Goal: Contribute content: Contribute content

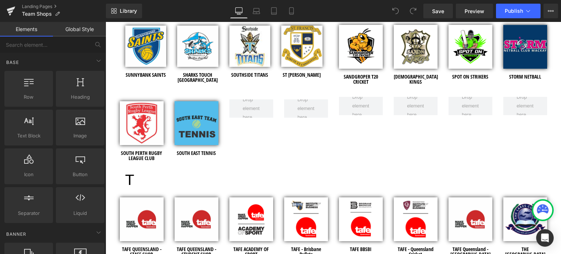
scroll to position [2591, 0]
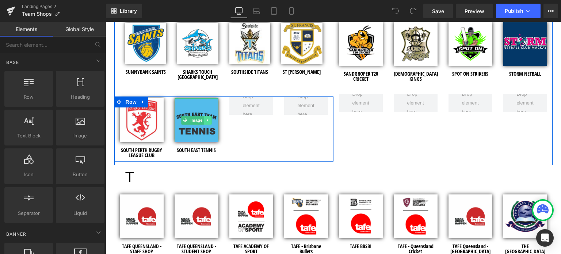
click at [207, 119] on icon at bounding box center [207, 120] width 1 height 3
click at [202, 118] on icon at bounding box center [204, 120] width 4 height 4
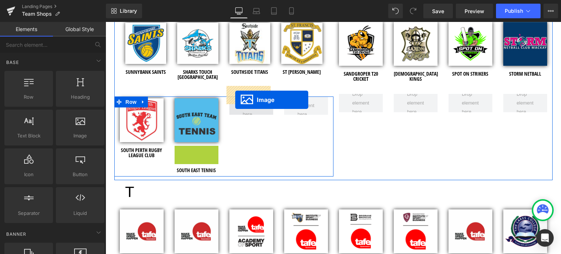
drag, startPoint x: 182, startPoint y: 155, endPoint x: 235, endPoint y: 100, distance: 76.7
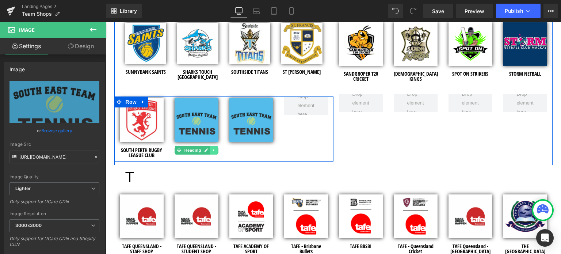
click at [212, 148] on icon at bounding box center [214, 150] width 4 height 4
click at [208, 148] on icon at bounding box center [210, 150] width 4 height 4
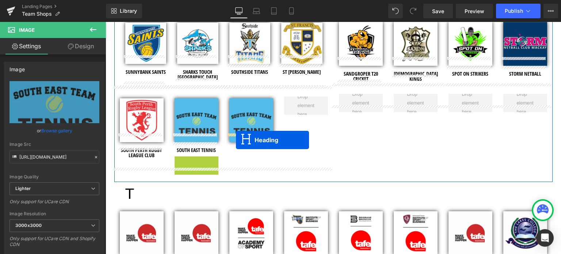
drag, startPoint x: 176, startPoint y: 147, endPoint x: 236, endPoint y: 140, distance: 60.0
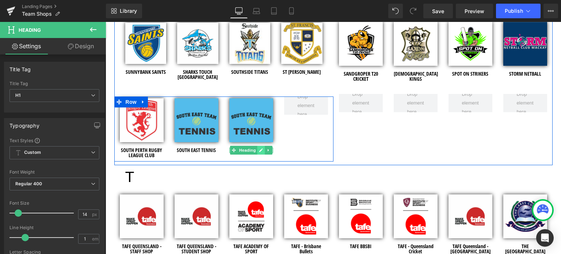
click at [259, 148] on icon at bounding box center [261, 150] width 4 height 4
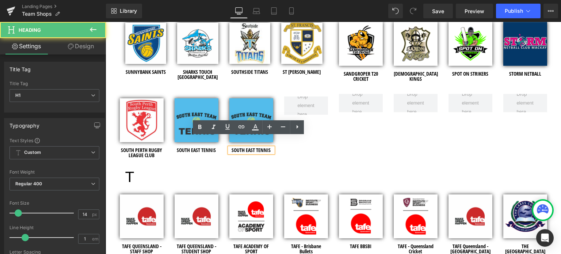
click at [267, 147] on h1 "SOUTH EAST TENNIS" at bounding box center [251, 149] width 44 height 5
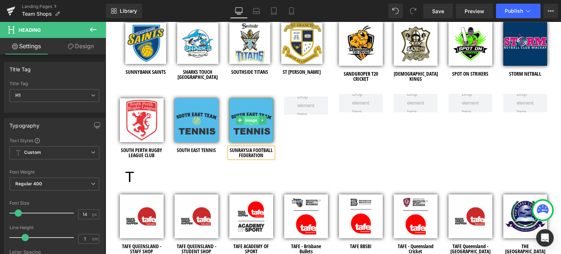
click at [247, 116] on span "Image" at bounding box center [250, 120] width 15 height 9
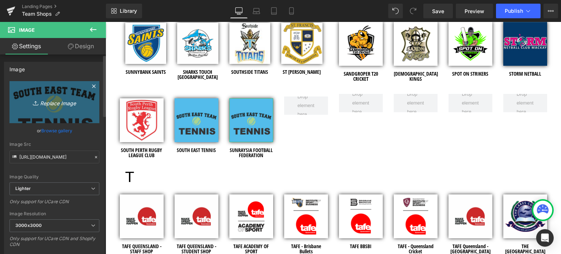
click at [50, 103] on icon "Replace Image" at bounding box center [54, 101] width 58 height 9
type input "C:\fakepath\- logo.jpg"
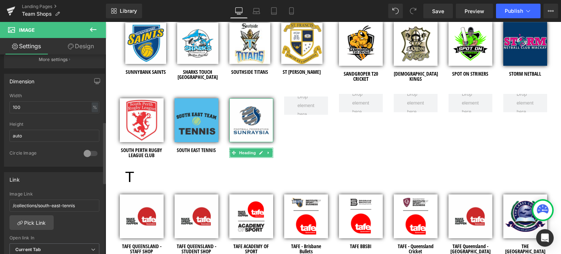
scroll to position [219, 0]
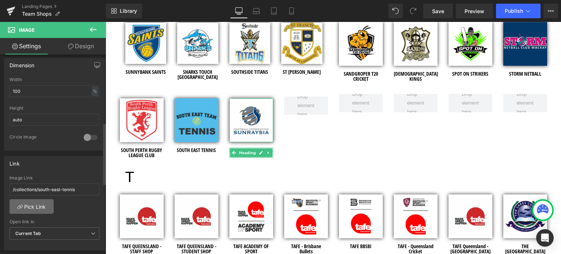
click at [36, 201] on link "Pick Link" at bounding box center [31, 206] width 44 height 15
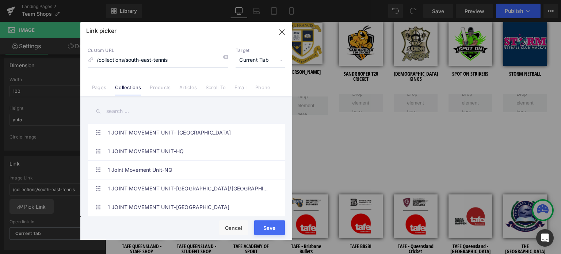
click at [127, 112] on input "text" at bounding box center [186, 111] width 197 height 16
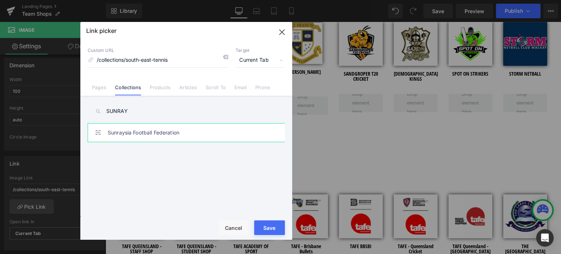
type input "SUNRAY"
click at [139, 130] on link "Sunraysia Football Federation" at bounding box center [188, 132] width 161 height 18
click at [267, 229] on button "Save" at bounding box center [269, 227] width 31 height 15
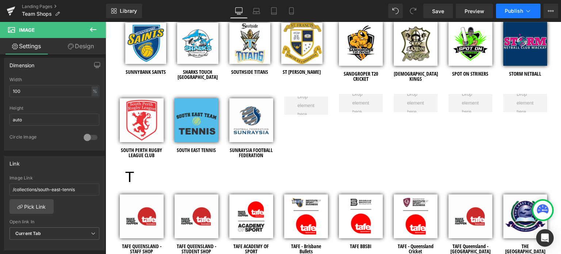
click at [506, 11] on span "Publish" at bounding box center [513, 11] width 18 height 6
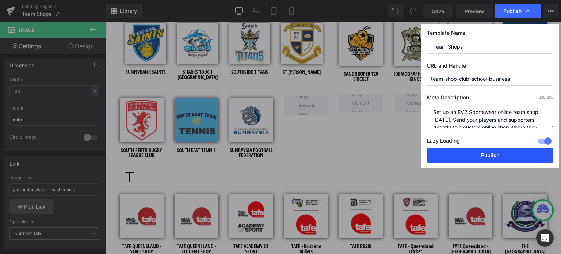
click at [474, 151] on button "Publish" at bounding box center [490, 155] width 126 height 15
